Goal: Information Seeking & Learning: Learn about a topic

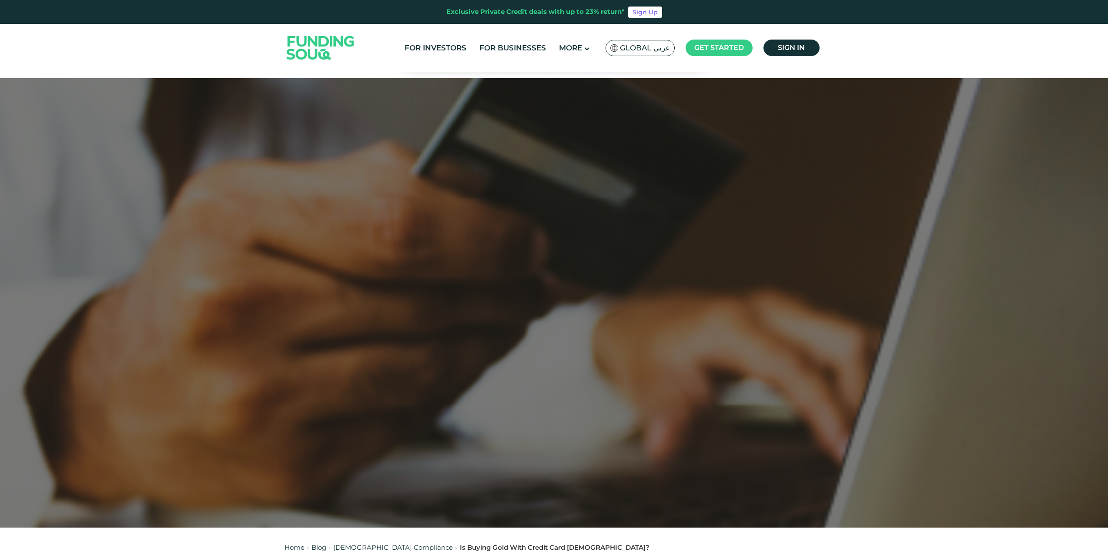
click at [642, 48] on span "Global عربي" at bounding box center [645, 48] width 50 height 10
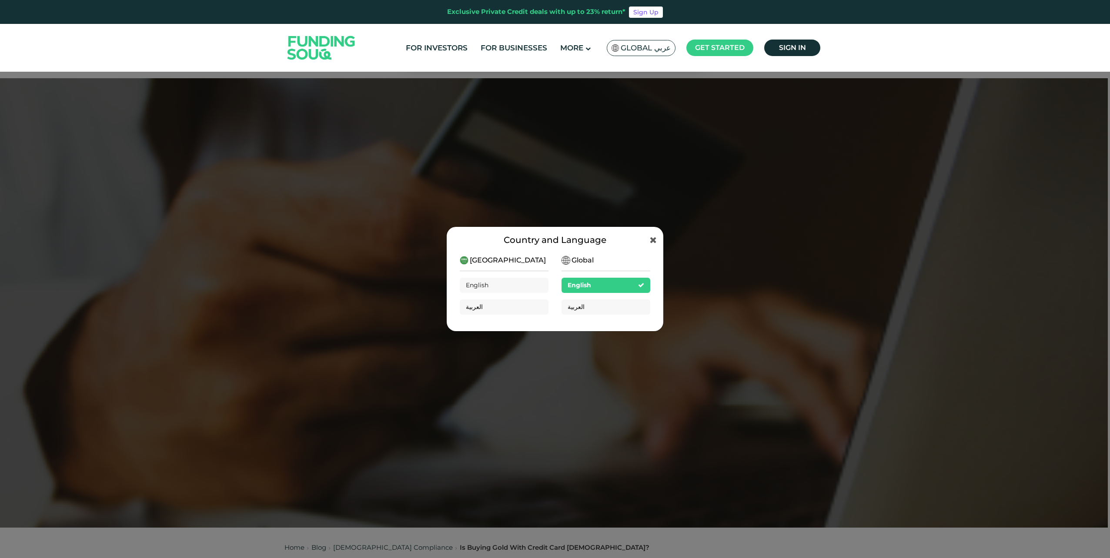
click at [540, 270] on div "Saudi Arabia English العربية" at bounding box center [504, 288] width 89 height 67
click at [528, 263] on div "Saudi Arabia English العربية" at bounding box center [504, 288] width 89 height 67
click at [505, 263] on span "[GEOGRAPHIC_DATA]" at bounding box center [508, 260] width 76 height 10
click at [608, 267] on div "Global English العربية" at bounding box center [605, 288] width 89 height 67
click at [606, 261] on div "Global English العربية" at bounding box center [605, 288] width 89 height 67
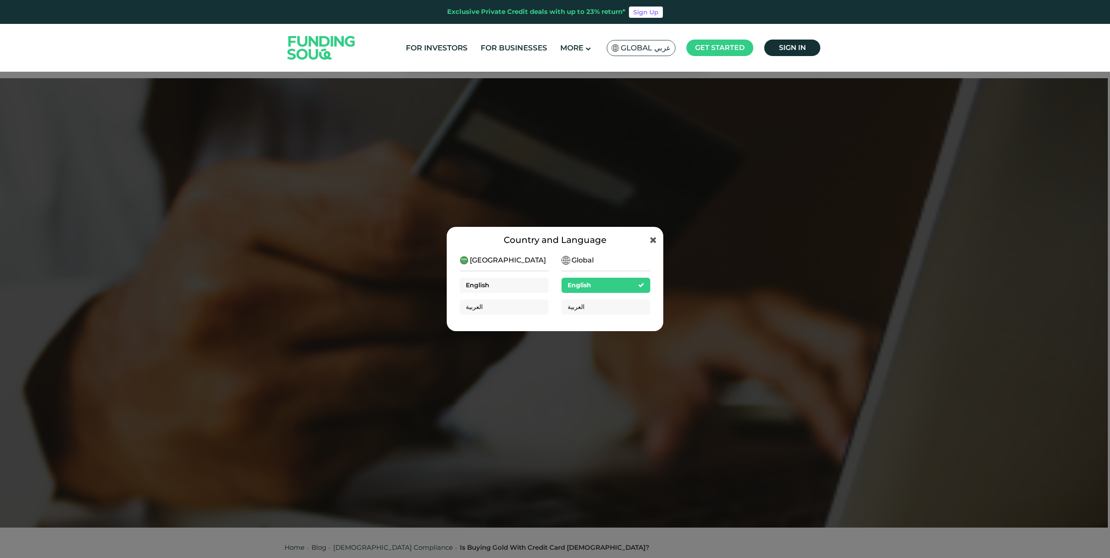
click at [492, 286] on div "English" at bounding box center [504, 285] width 89 height 15
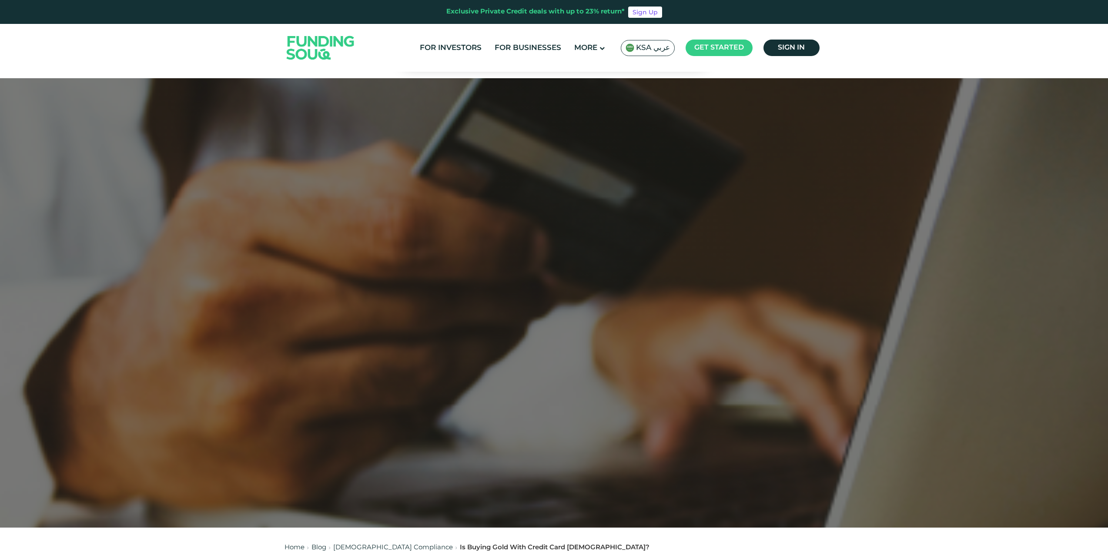
click at [650, 49] on span "KSA عربي" at bounding box center [653, 48] width 34 height 10
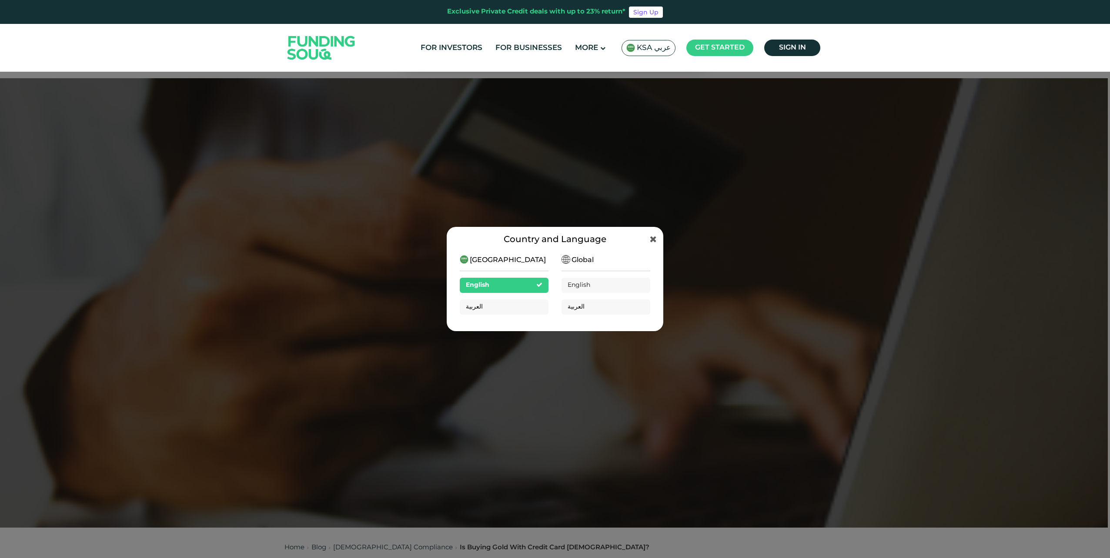
click at [584, 258] on span "Global" at bounding box center [582, 260] width 22 height 10
click at [654, 243] on icon at bounding box center [653, 239] width 7 height 9
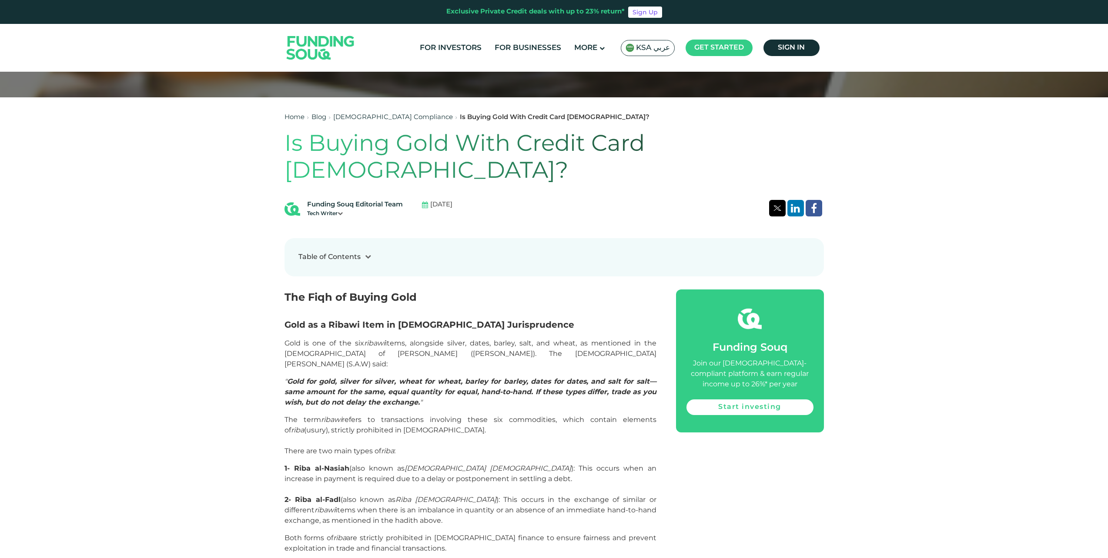
scroll to position [522, 0]
